Goal: Navigation & Orientation: Find specific page/section

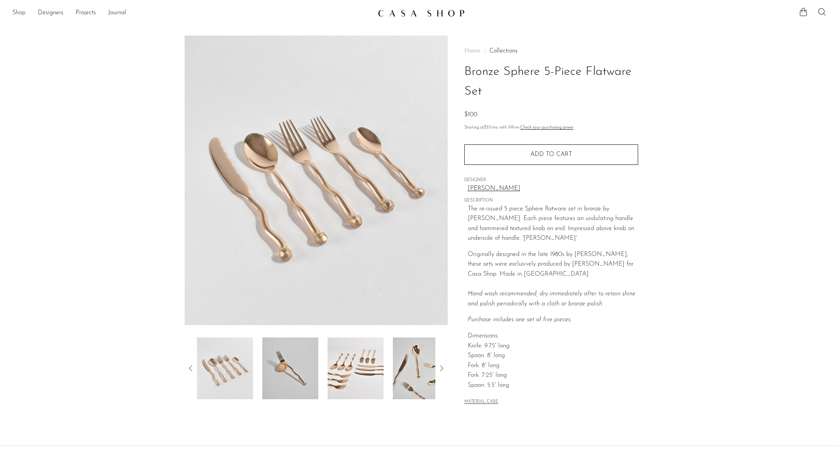
click at [14, 10] on link "Shop" at bounding box center [18, 13] width 13 height 10
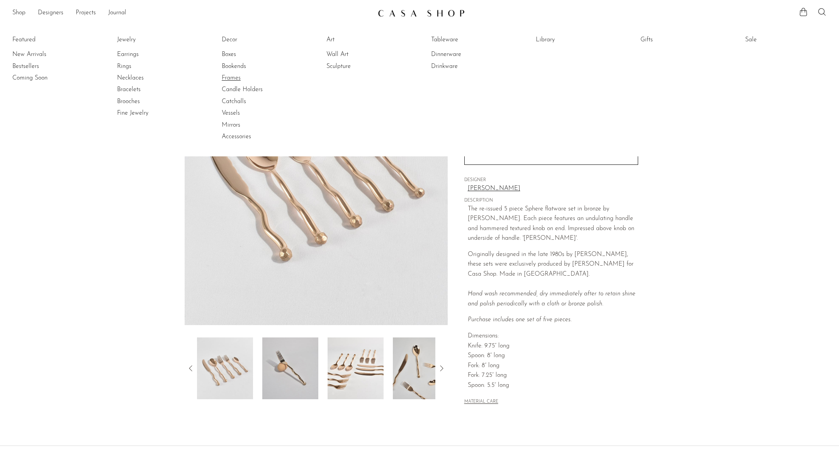
click at [228, 77] on link "Frames" at bounding box center [251, 78] width 58 height 8
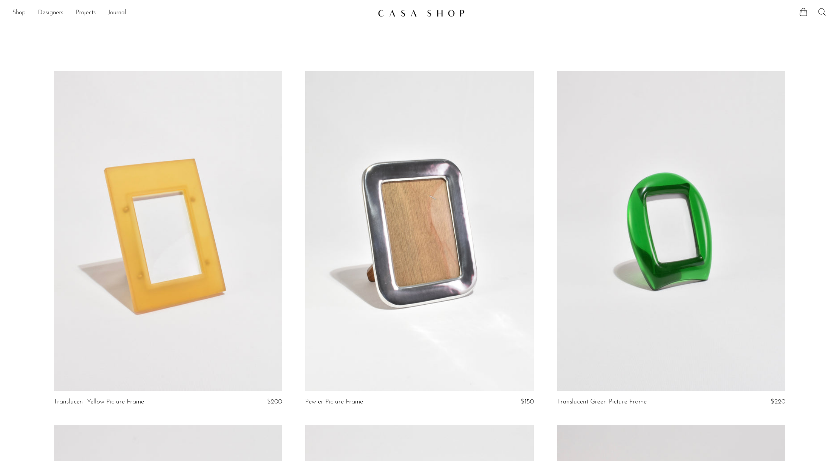
click at [21, 11] on link "Shop" at bounding box center [18, 13] width 13 height 10
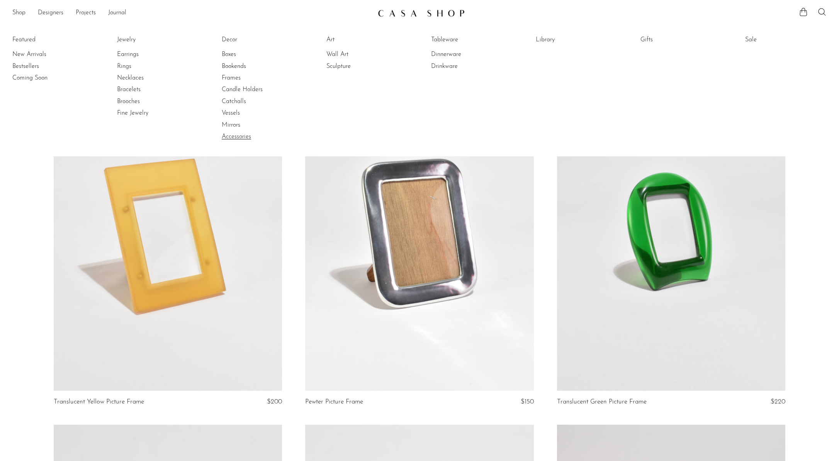
click at [228, 135] on link "Accessories" at bounding box center [251, 136] width 58 height 8
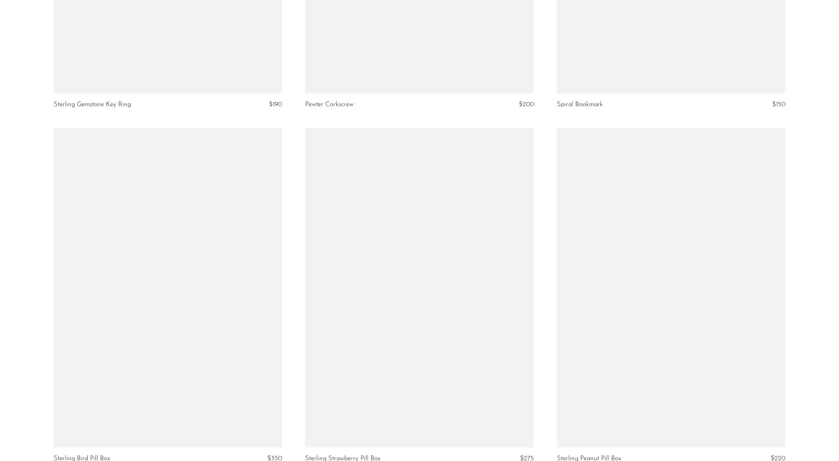
scroll to position [2932, 0]
